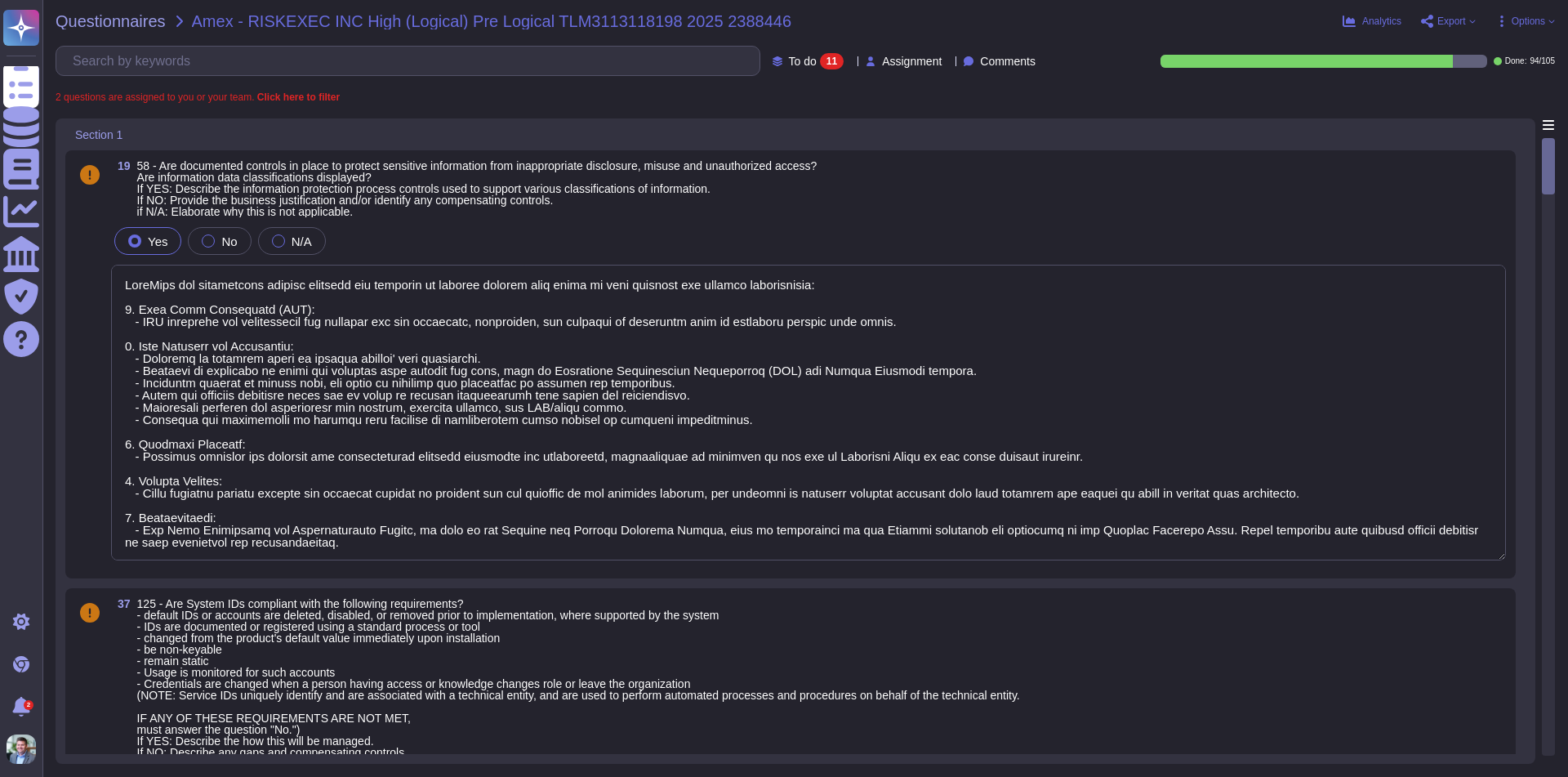
type textarea "RiskExec has implemented several controls and policies to protect against data …"
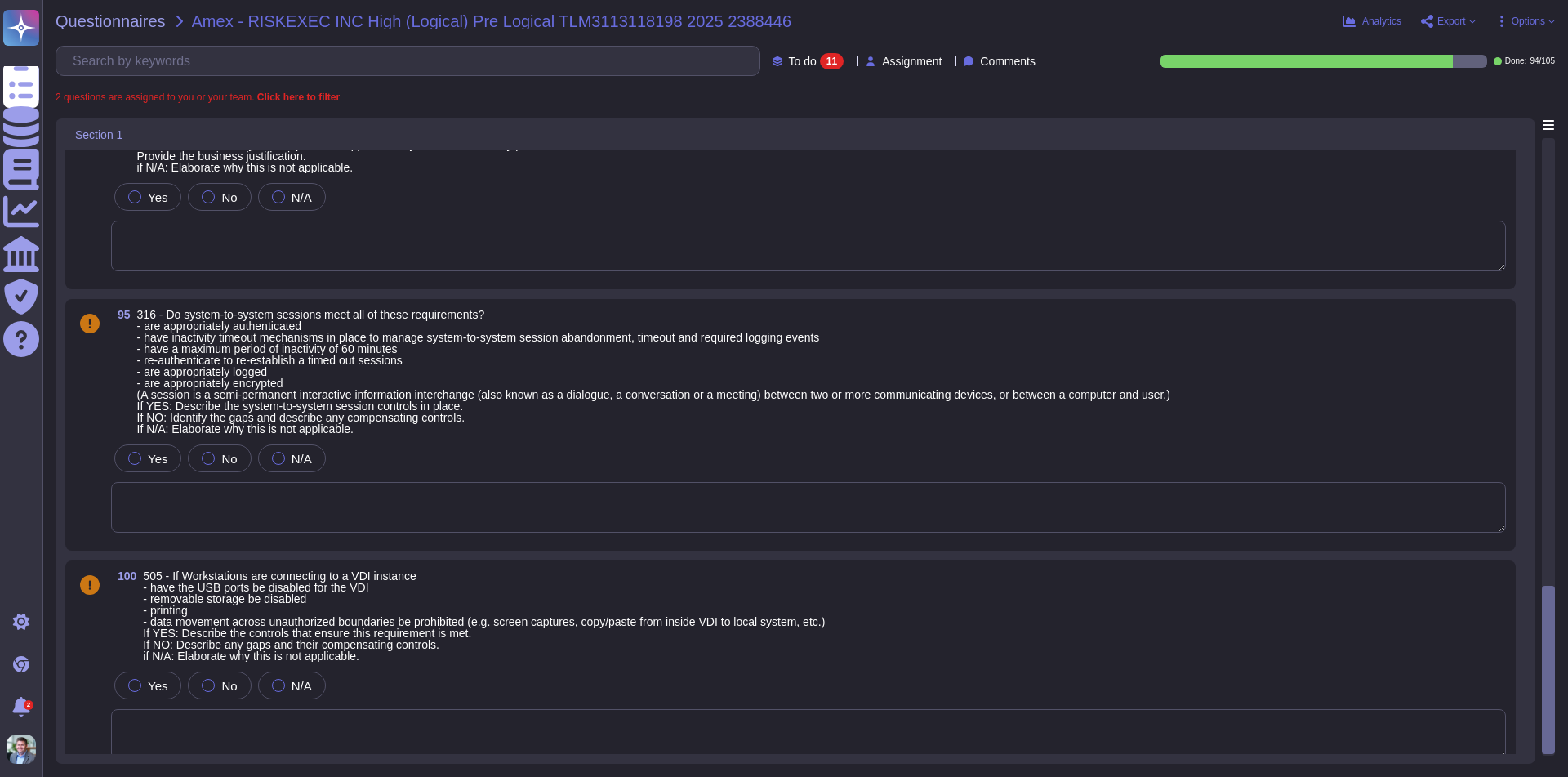
scroll to position [1945, 0]
